Goal: Transaction & Acquisition: Book appointment/travel/reservation

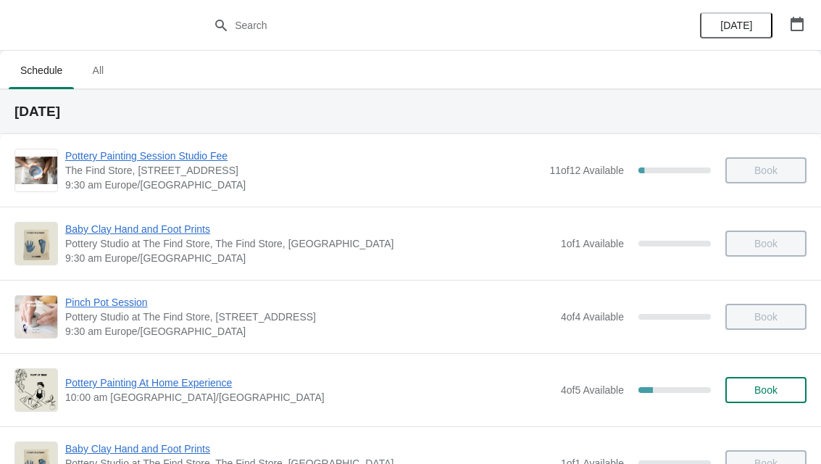
click at [796, 18] on icon "button" at bounding box center [797, 24] width 13 height 14
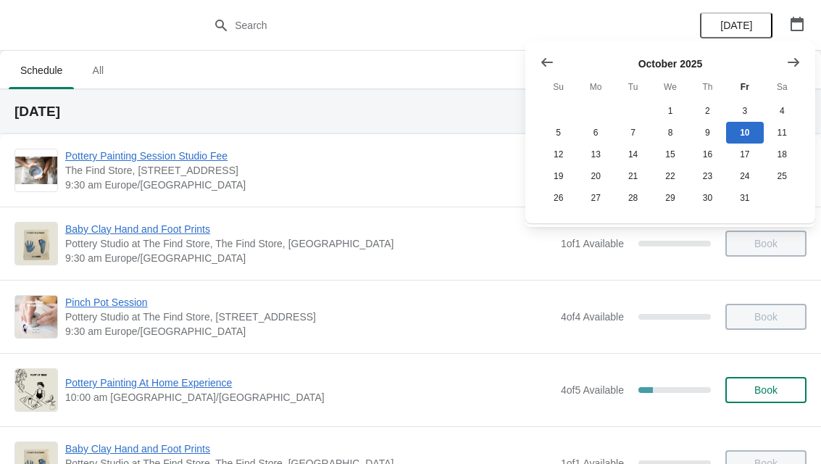
click at [805, 55] on button "Show next month, November 2025" at bounding box center [793, 62] width 26 height 26
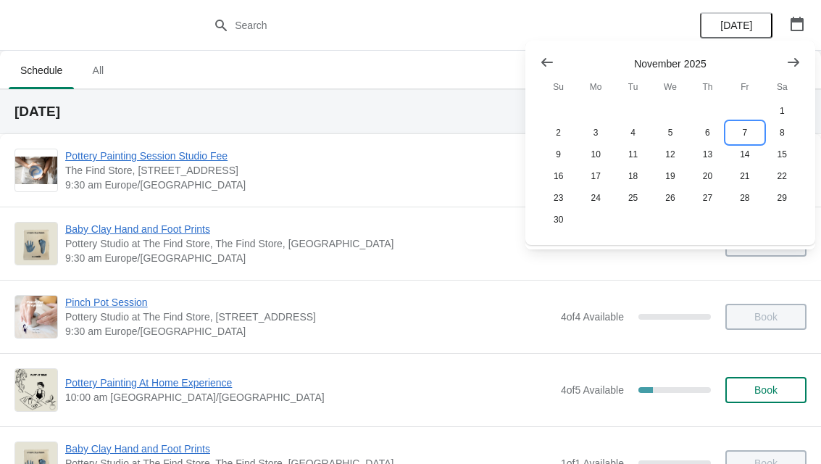
click at [743, 128] on button "7" at bounding box center [744, 133] width 37 height 22
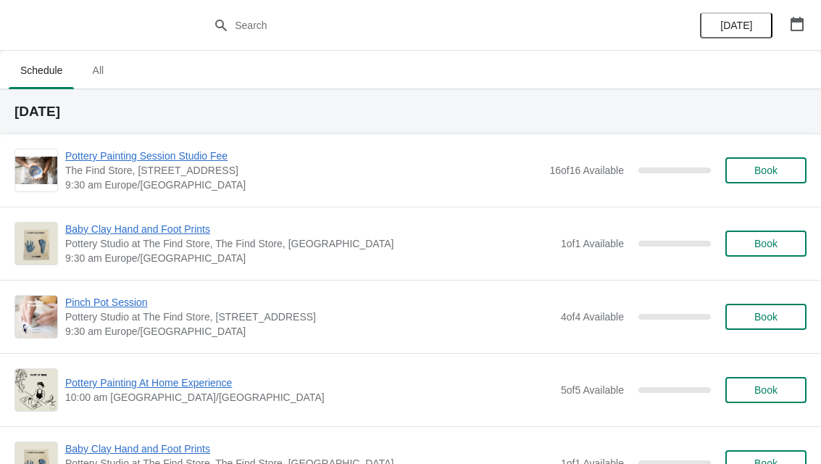
click at [747, 172] on span "Book" at bounding box center [765, 170] width 55 height 12
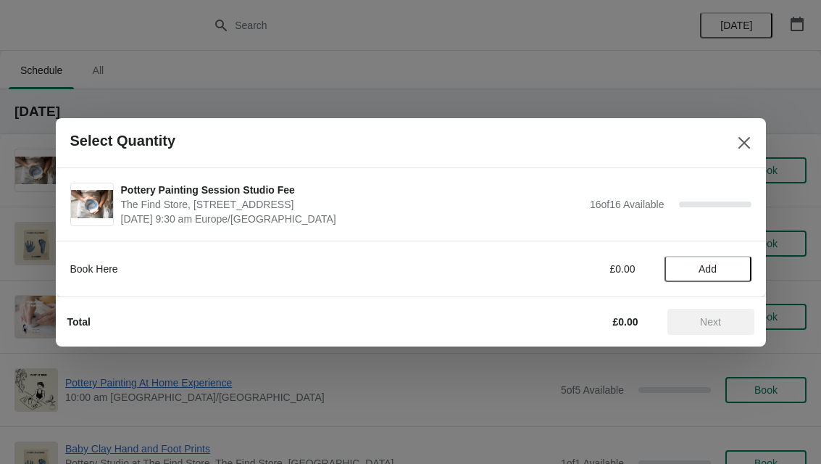
click at [695, 257] on button "Add" at bounding box center [707, 269] width 87 height 26
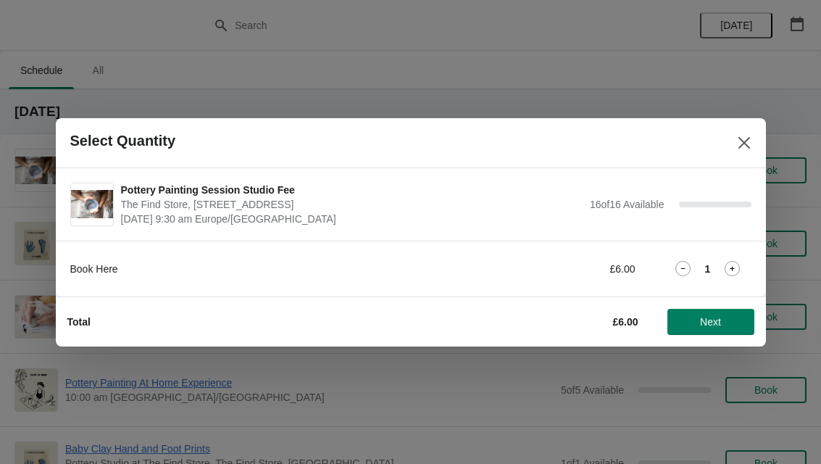
click at [722, 326] on span "Next" at bounding box center [711, 322] width 64 height 12
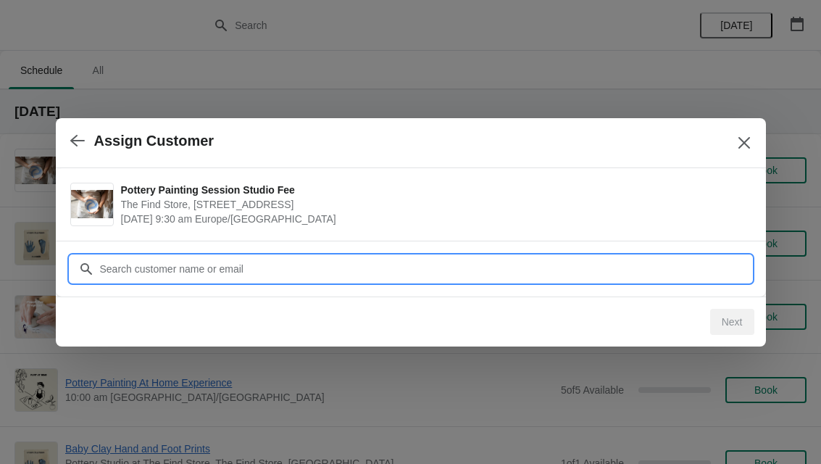
click at [120, 266] on input "Customer" at bounding box center [425, 269] width 652 height 26
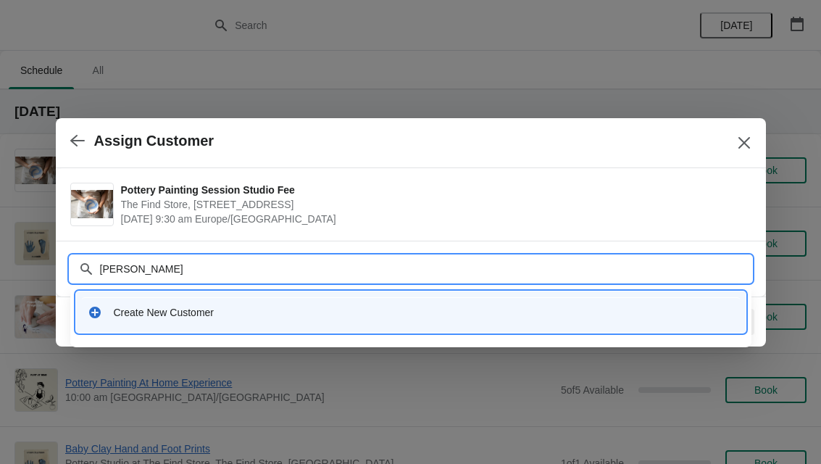
type input "Nicola Tor"
click at [217, 318] on div "Create New Customer" at bounding box center [424, 312] width 620 height 14
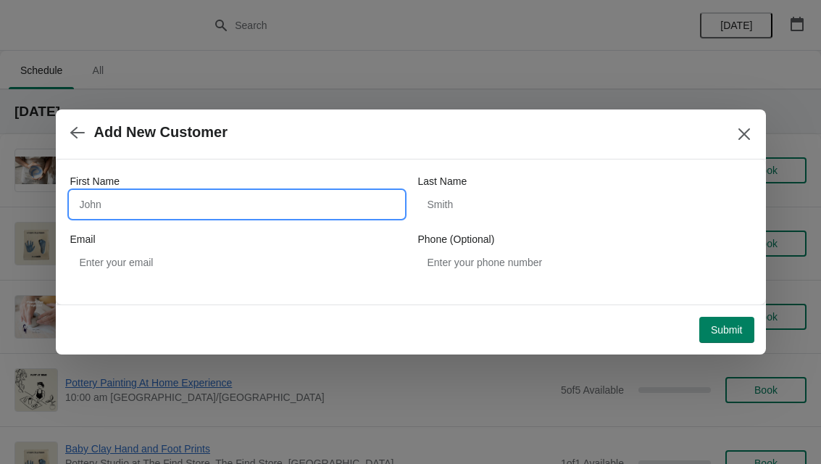
click at [172, 200] on input "First Name" at bounding box center [236, 204] width 333 height 26
type input "Nicola"
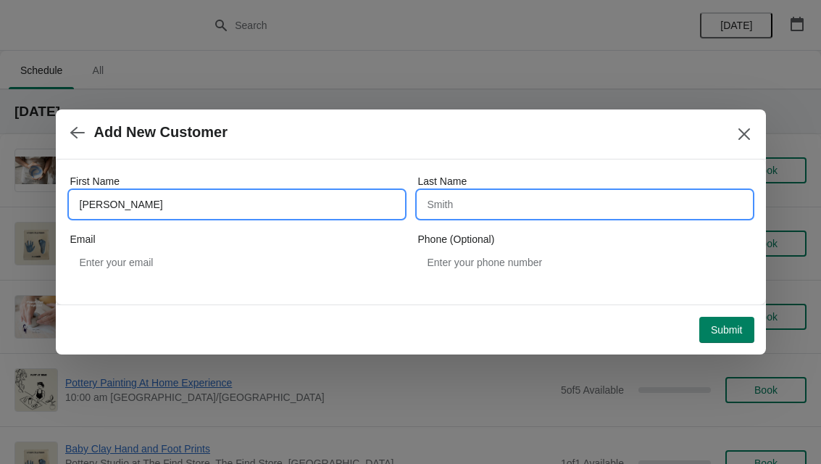
click at [557, 204] on input "Last Name" at bounding box center [584, 204] width 333 height 26
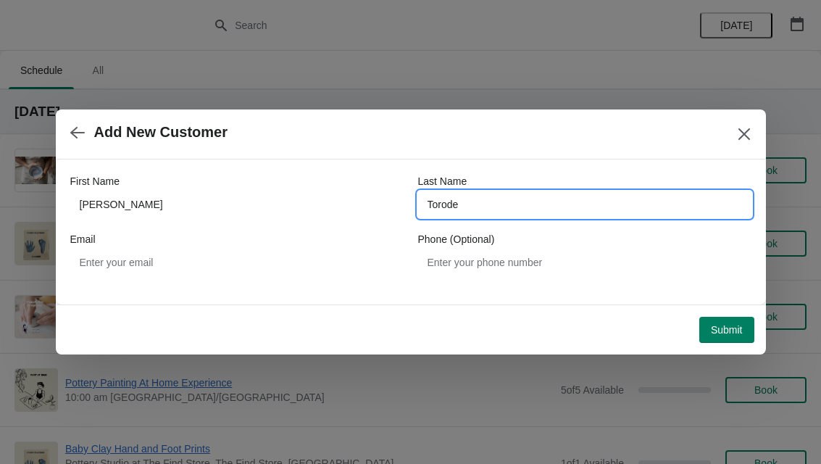
type input "Torode"
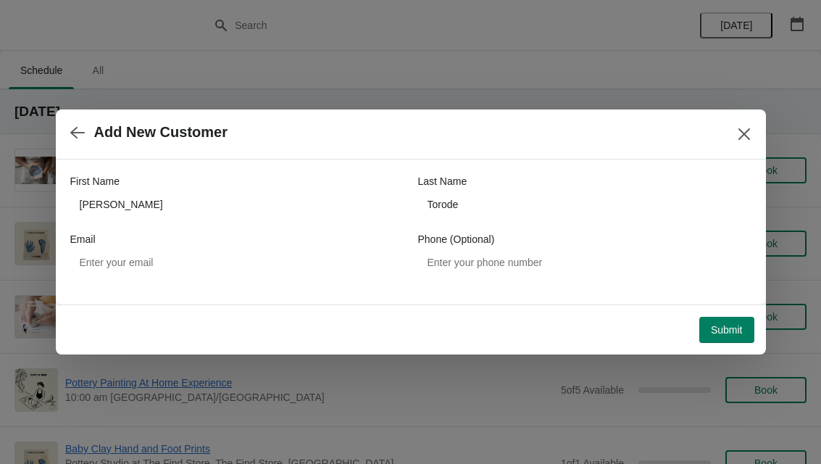
click at [728, 326] on span "Submit" at bounding box center [727, 330] width 32 height 12
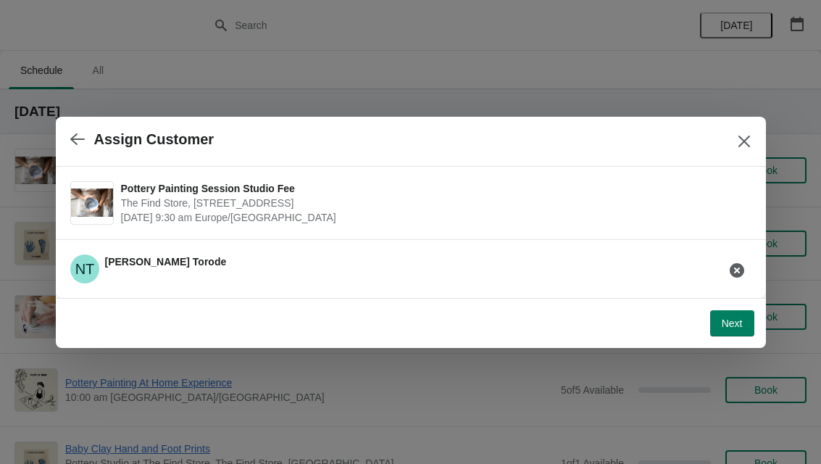
click at [742, 320] on span "Next" at bounding box center [732, 323] width 21 height 12
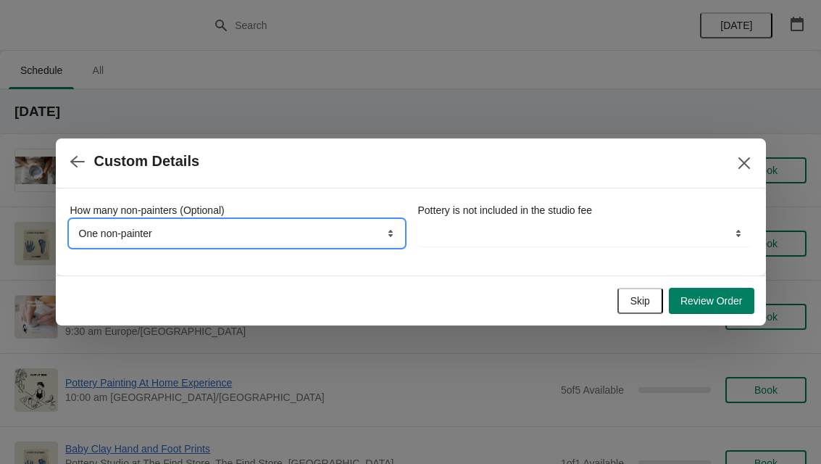
click at [281, 229] on select "None, we're all painting One non-painter Two non-painters" at bounding box center [236, 233] width 333 height 26
select select "None, we're all painting"
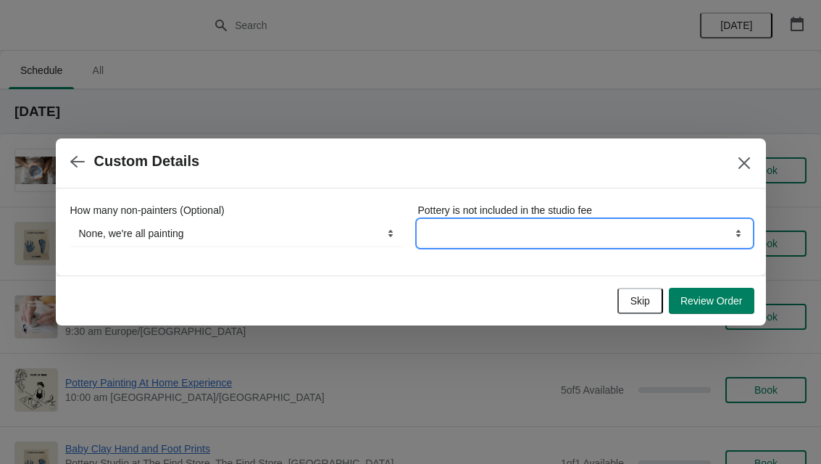
click at [656, 222] on select "By continuing your booking you understand this" at bounding box center [584, 233] width 333 height 26
select select "By continuing your booking you understand this"
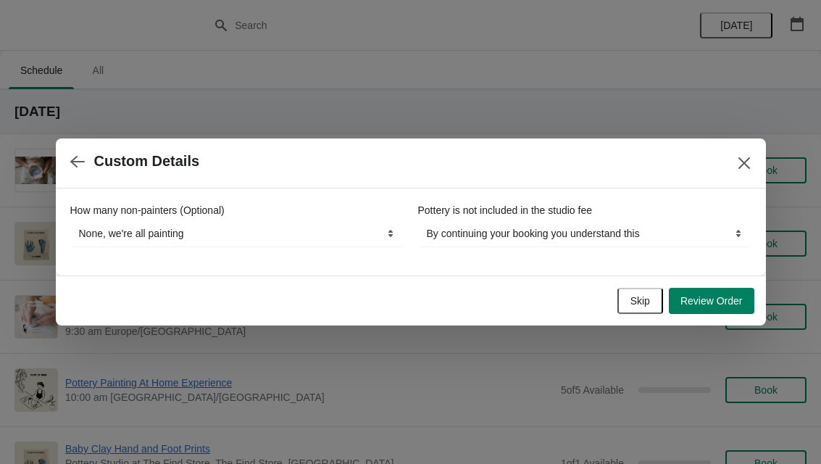
click at [715, 309] on button "Review Order" at bounding box center [712, 301] width 86 height 26
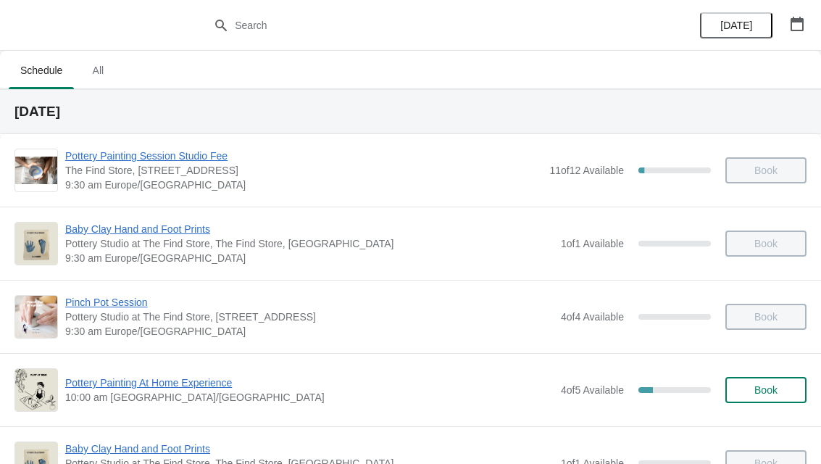
click at [795, 24] on icon "button" at bounding box center [797, 24] width 14 height 14
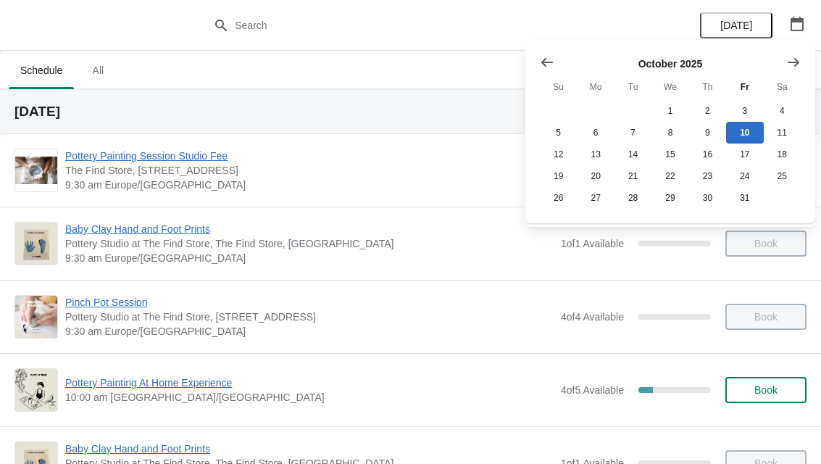
click at [783, 65] on button "Show next month, November 2025" at bounding box center [793, 62] width 26 height 26
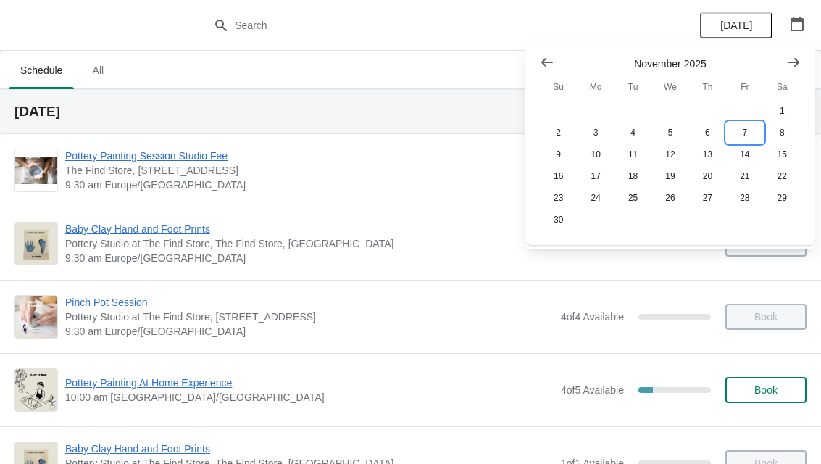
click at [756, 125] on button "7" at bounding box center [744, 133] width 37 height 22
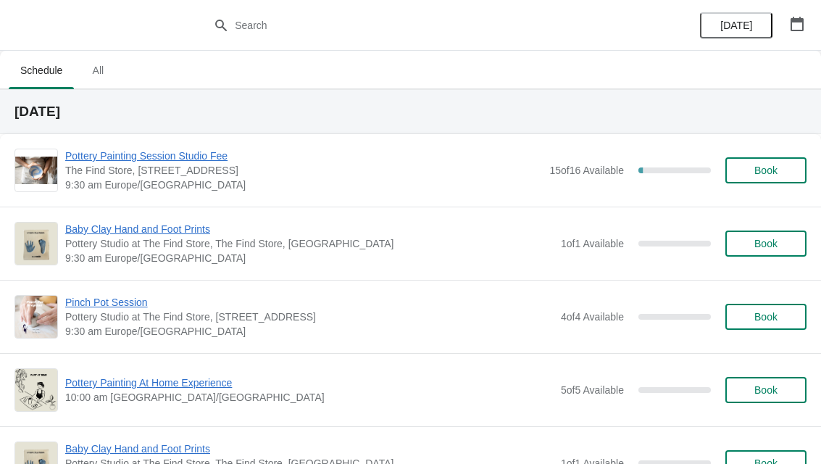
click at [747, 172] on span "Book" at bounding box center [765, 170] width 55 height 12
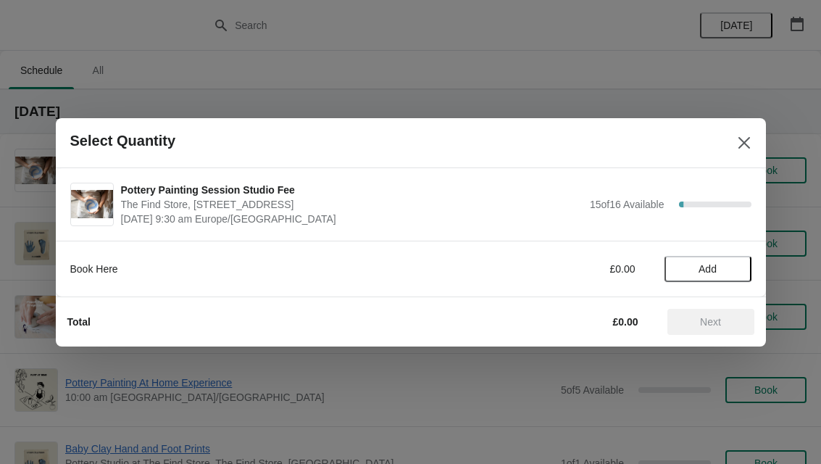
click at [712, 273] on span "Add" at bounding box center [708, 269] width 18 height 12
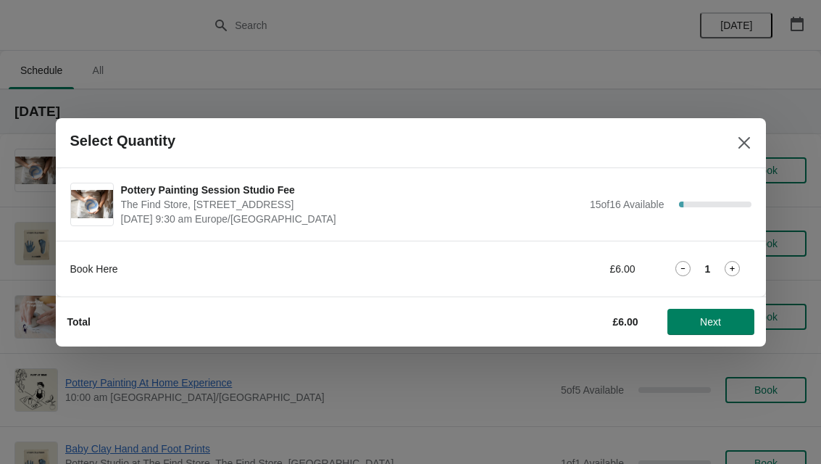
click at [708, 321] on span "Next" at bounding box center [710, 322] width 21 height 12
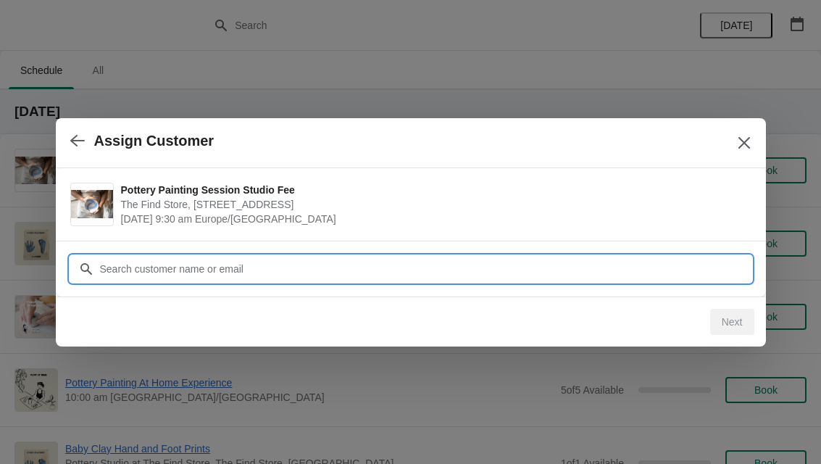
click at [134, 268] on input "Customer" at bounding box center [425, 269] width 652 height 26
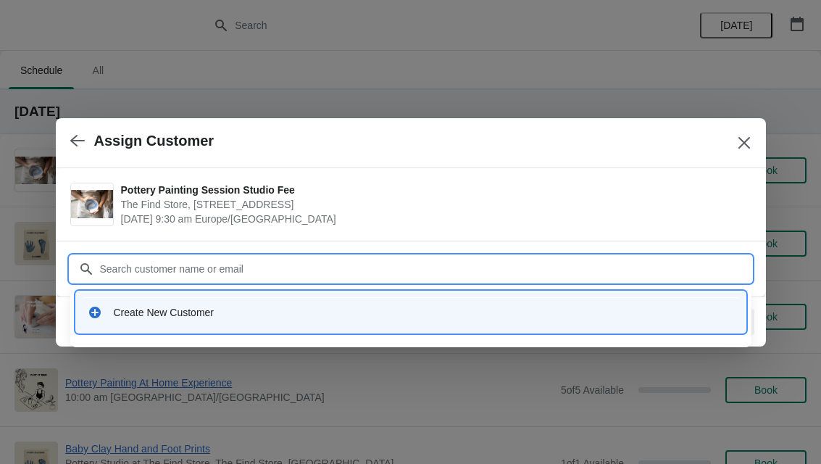
type input "V"
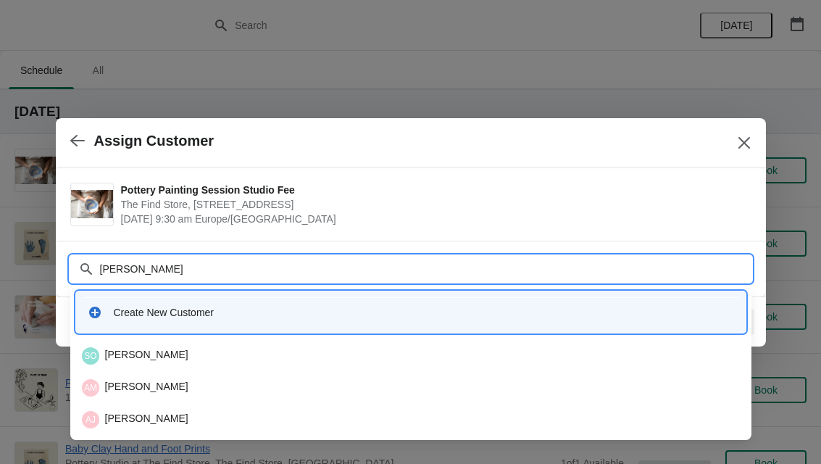
type input "[PERSON_NAME]"
click at [232, 267] on input "[PERSON_NAME]" at bounding box center [425, 269] width 652 height 26
click at [244, 322] on div "Create New Customer" at bounding box center [411, 312] width 658 height 30
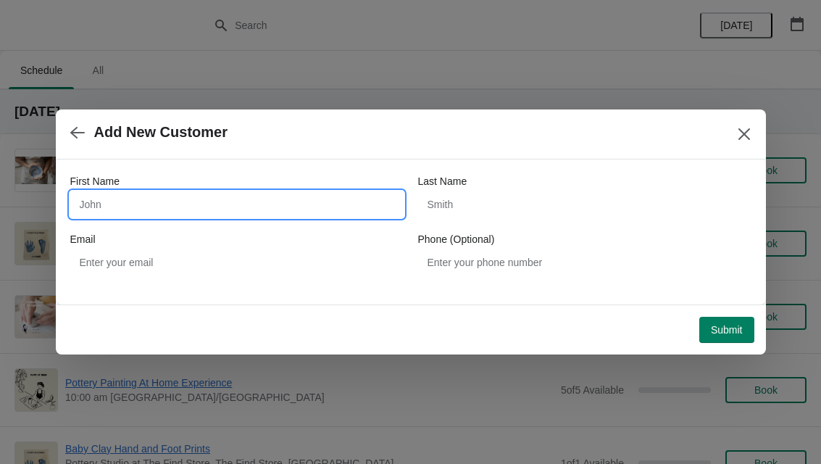
click at [113, 198] on input "First Name" at bounding box center [236, 204] width 333 height 26
type input "[PERSON_NAME]"
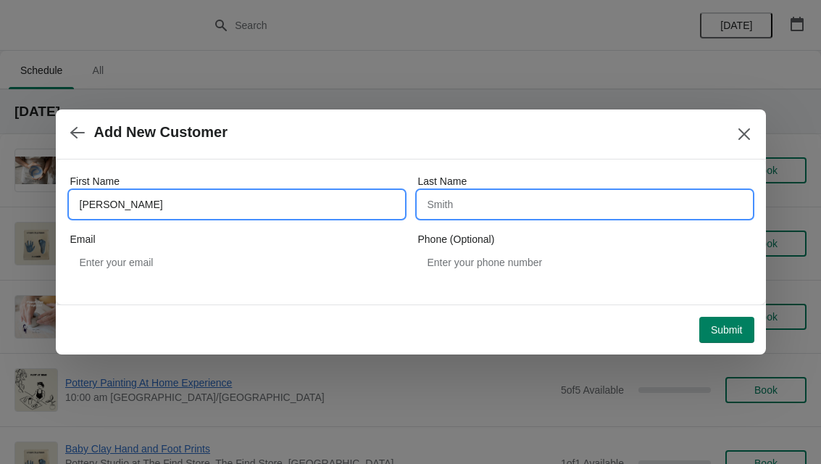
click at [559, 216] on input "Last Name" at bounding box center [584, 204] width 333 height 26
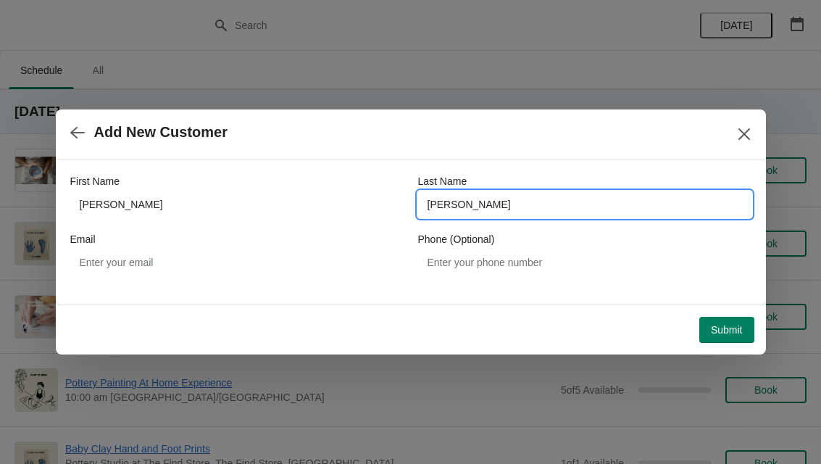
type input "[PERSON_NAME]"
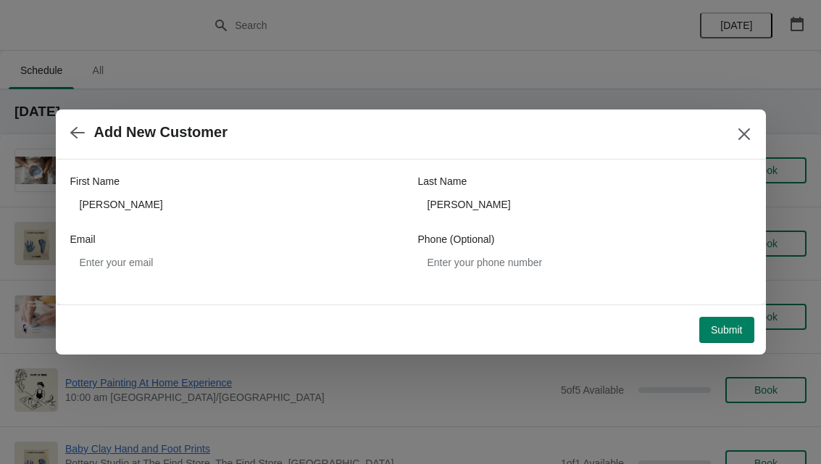
click at [722, 329] on span "Submit" at bounding box center [727, 330] width 32 height 12
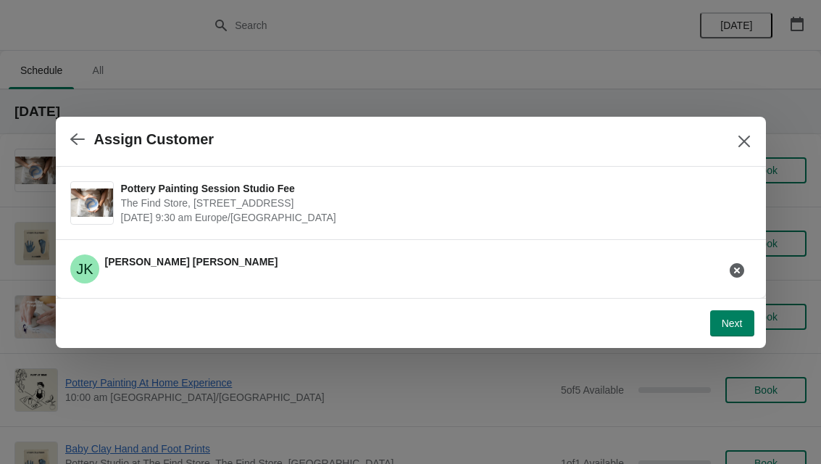
click at [730, 328] on span "Next" at bounding box center [732, 323] width 21 height 12
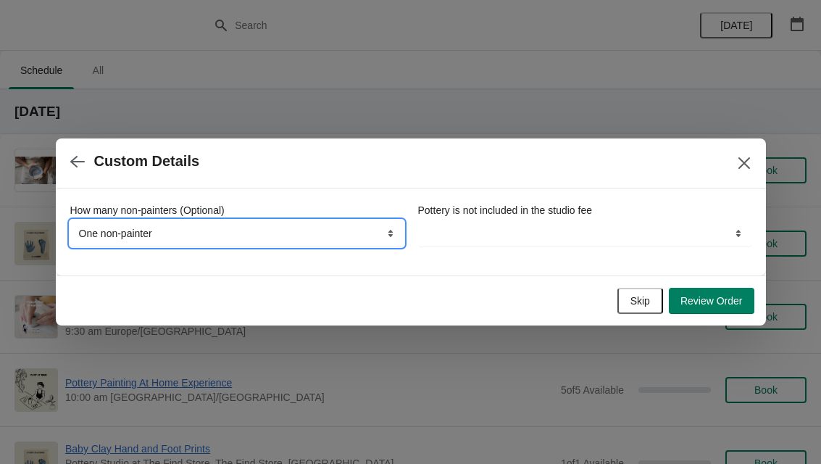
click at [111, 230] on select "None, we're all painting One non-painter Two non-painters" at bounding box center [236, 233] width 333 height 26
select select "None, we're all painting"
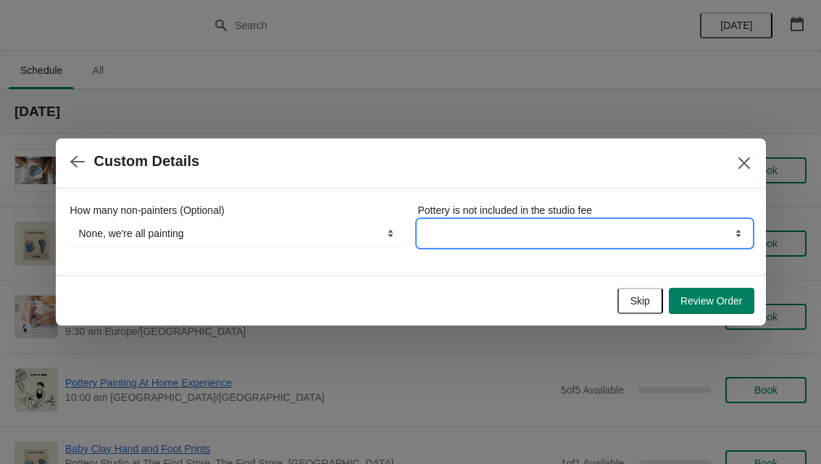
click at [679, 225] on select "By continuing your booking you understand this" at bounding box center [584, 233] width 333 height 26
click at [569, 231] on select "By continuing your booking you understand this" at bounding box center [584, 233] width 333 height 26
